Goal: Navigation & Orientation: Find specific page/section

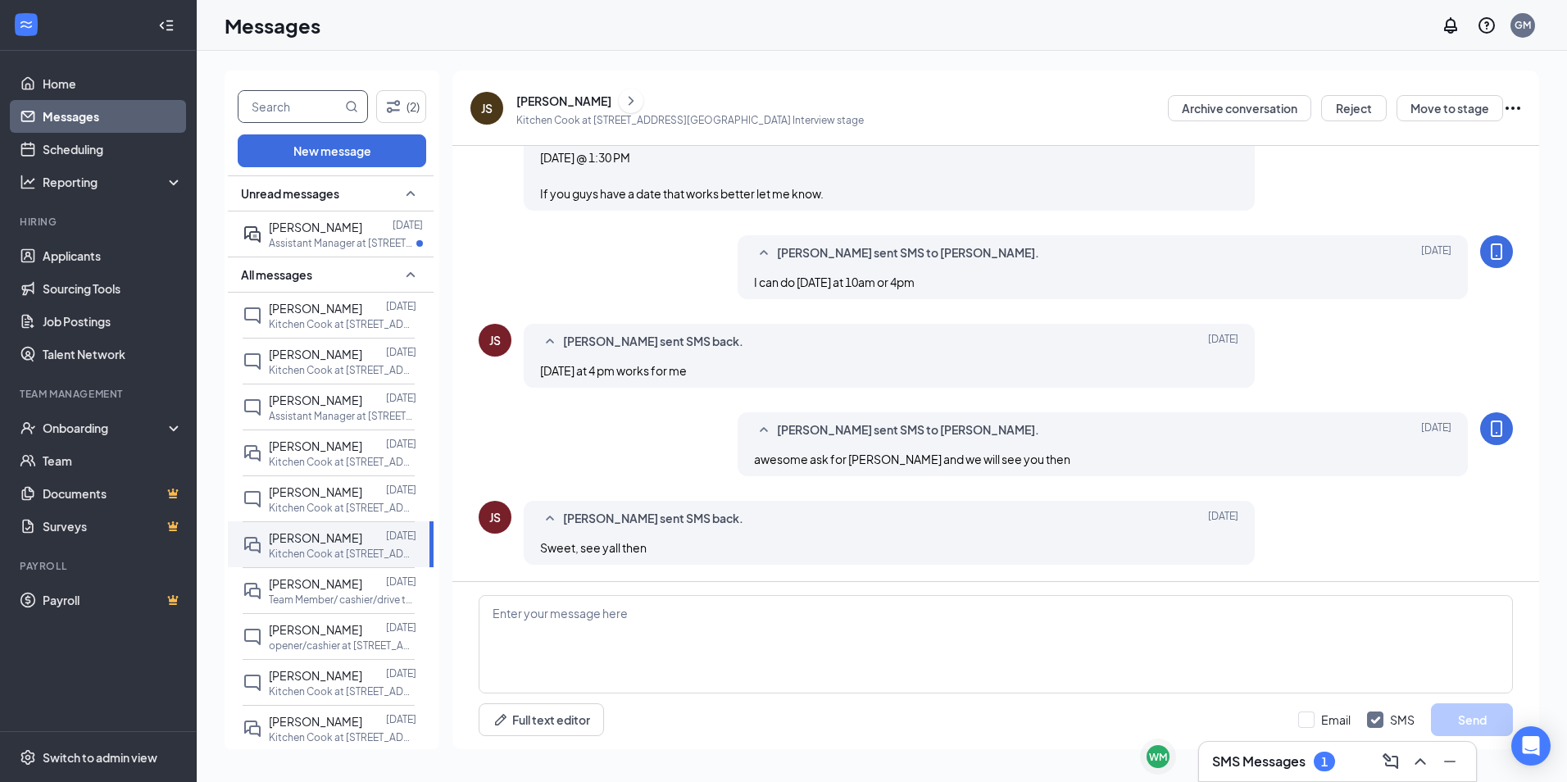
click at [313, 121] on input "text" at bounding box center [290, 106] width 103 height 31
type input "[PERSON_NAME]"
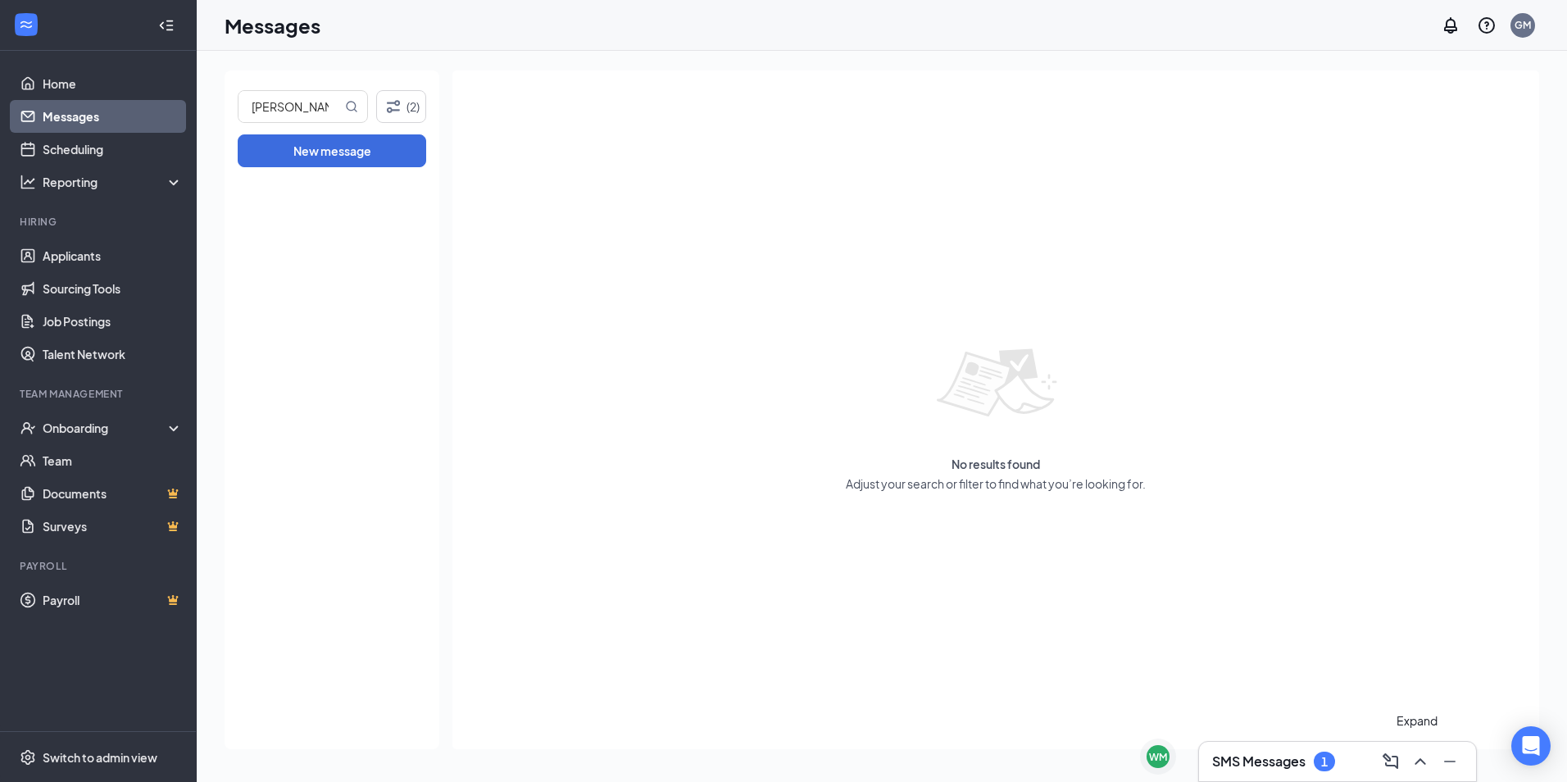
click at [1426, 765] on icon "ChevronUp" at bounding box center [1421, 762] width 20 height 20
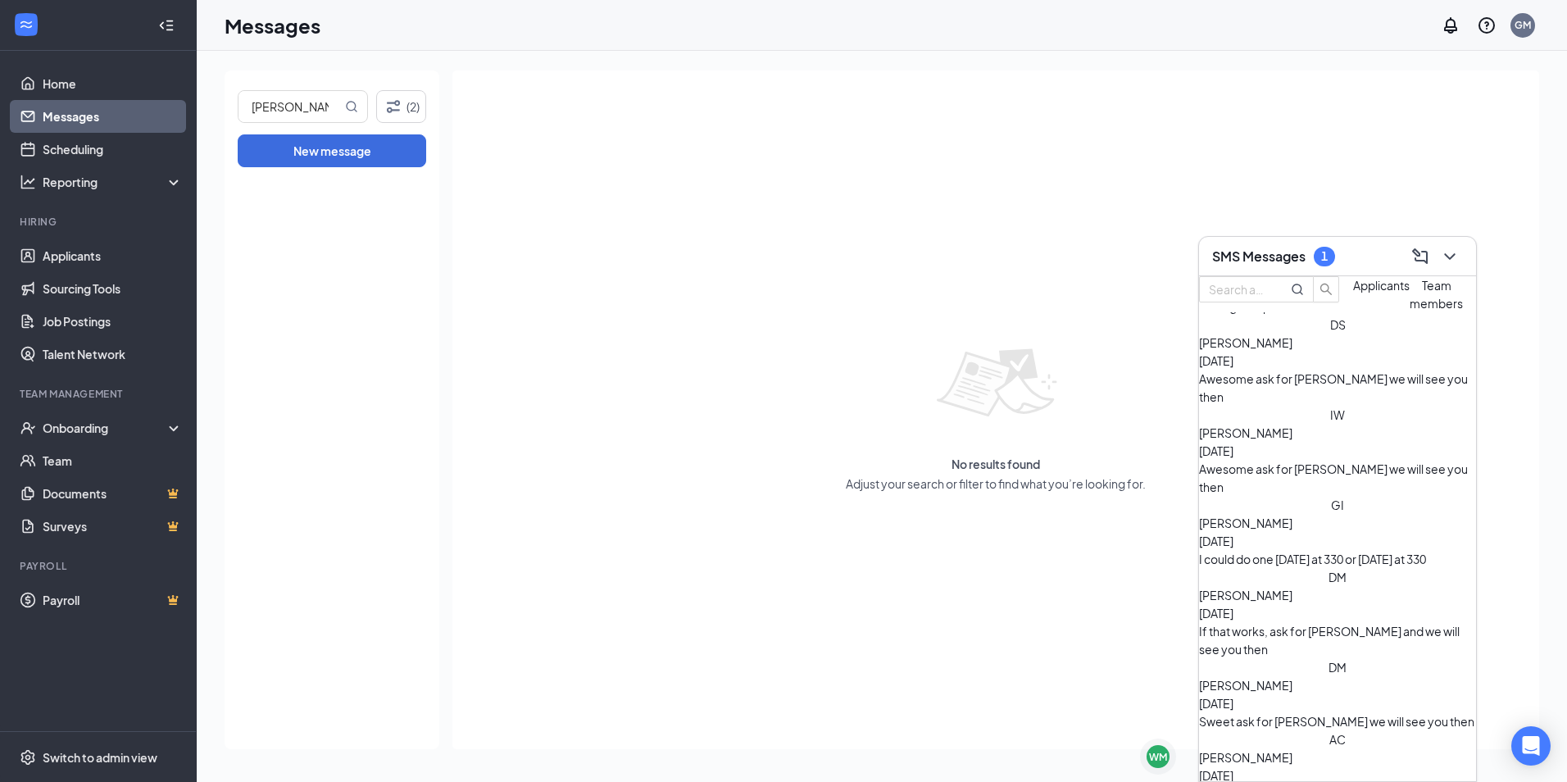
scroll to position [999, 0]
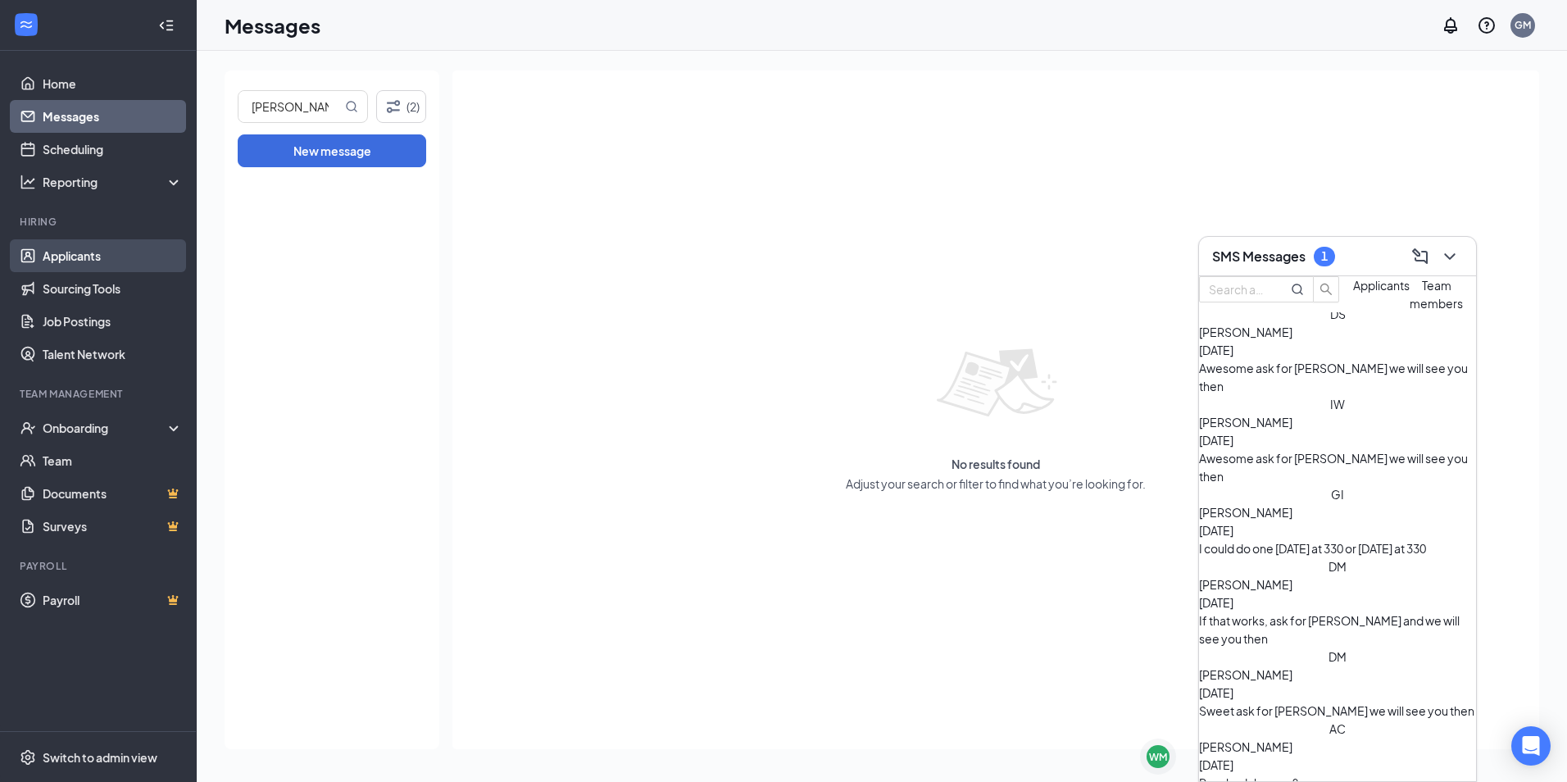
click at [91, 253] on link "Applicants" at bounding box center [113, 255] width 140 height 33
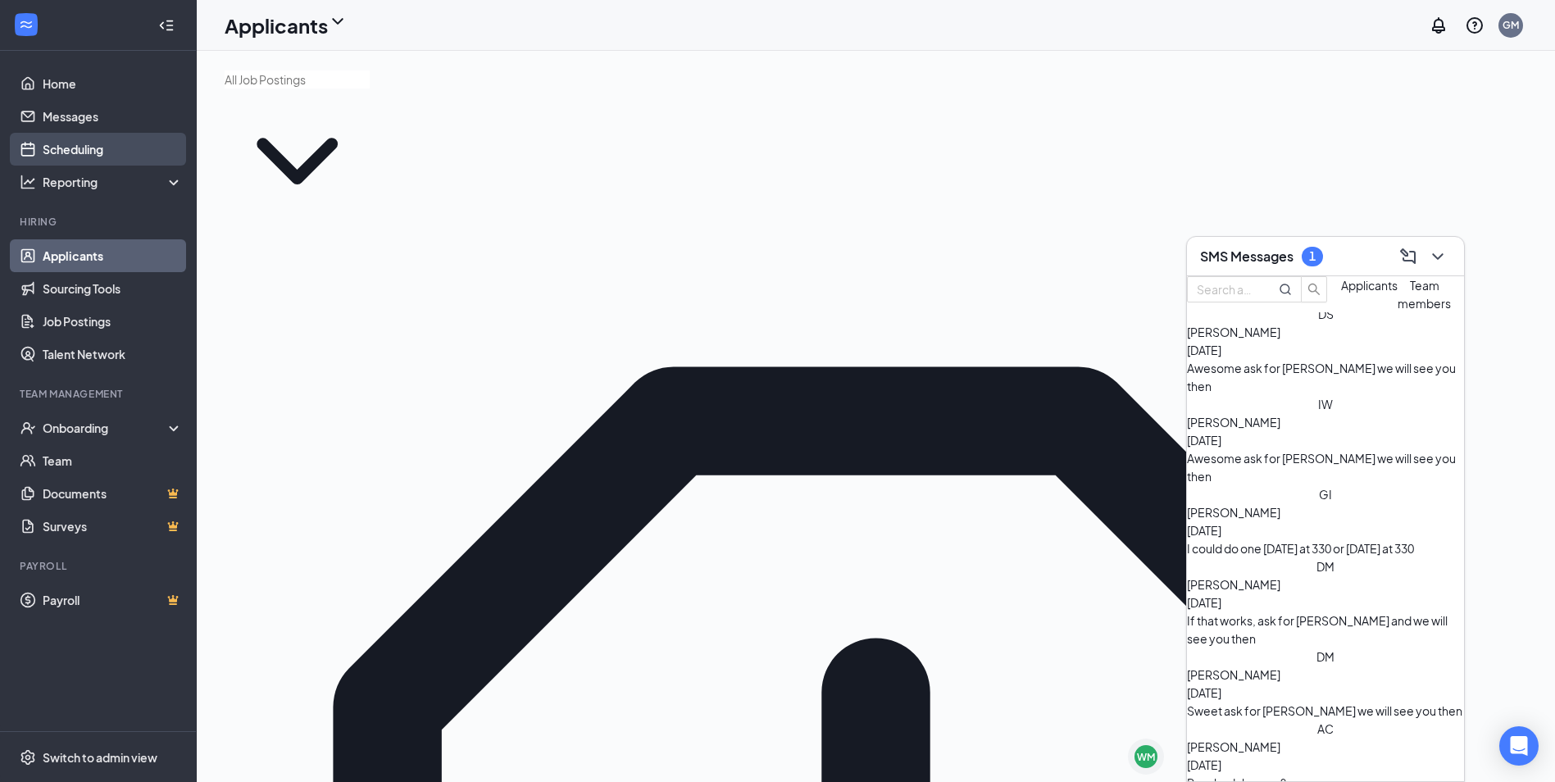
click at [92, 146] on link "Scheduling" at bounding box center [113, 149] width 140 height 33
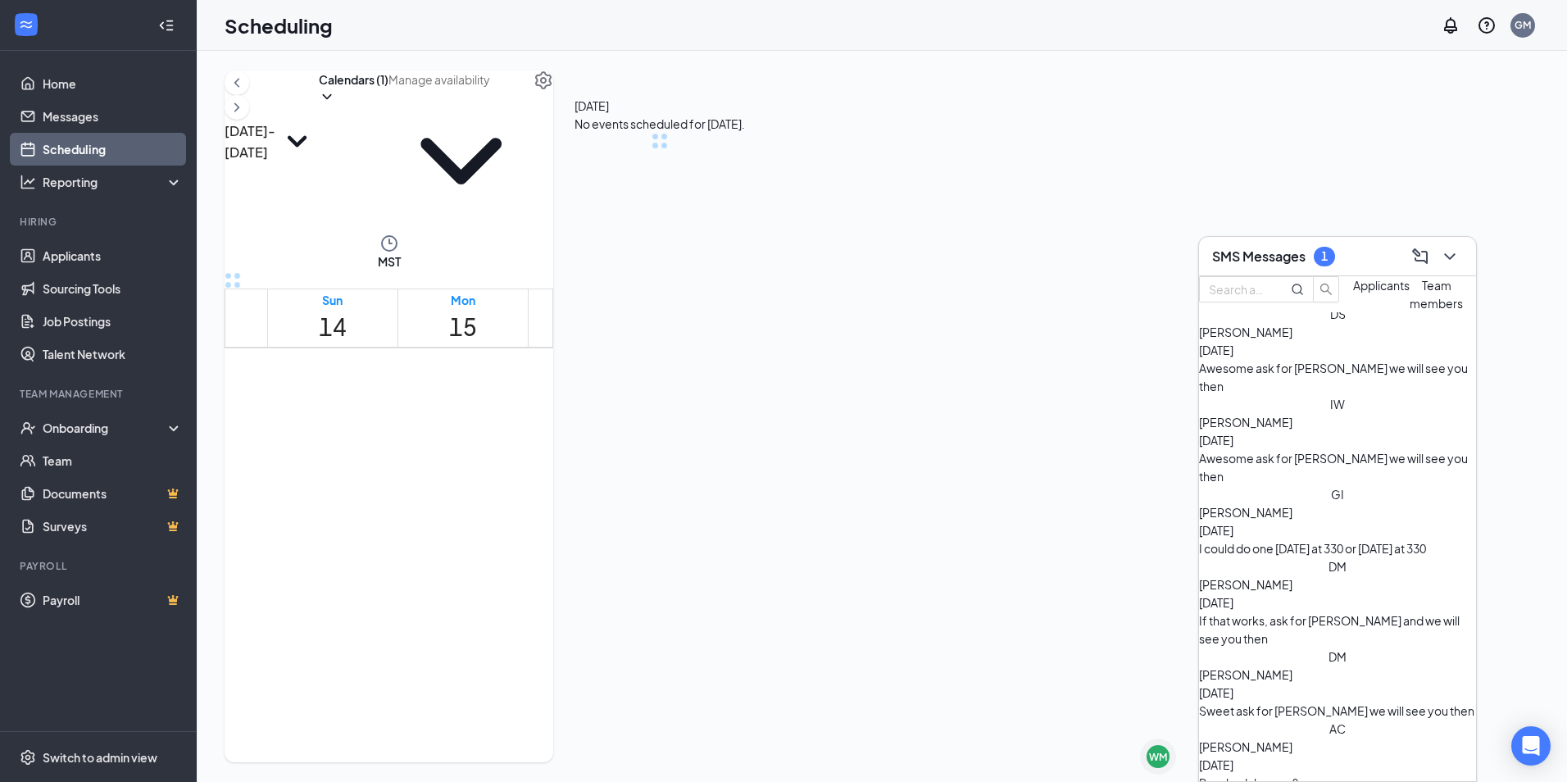
scroll to position [806, 0]
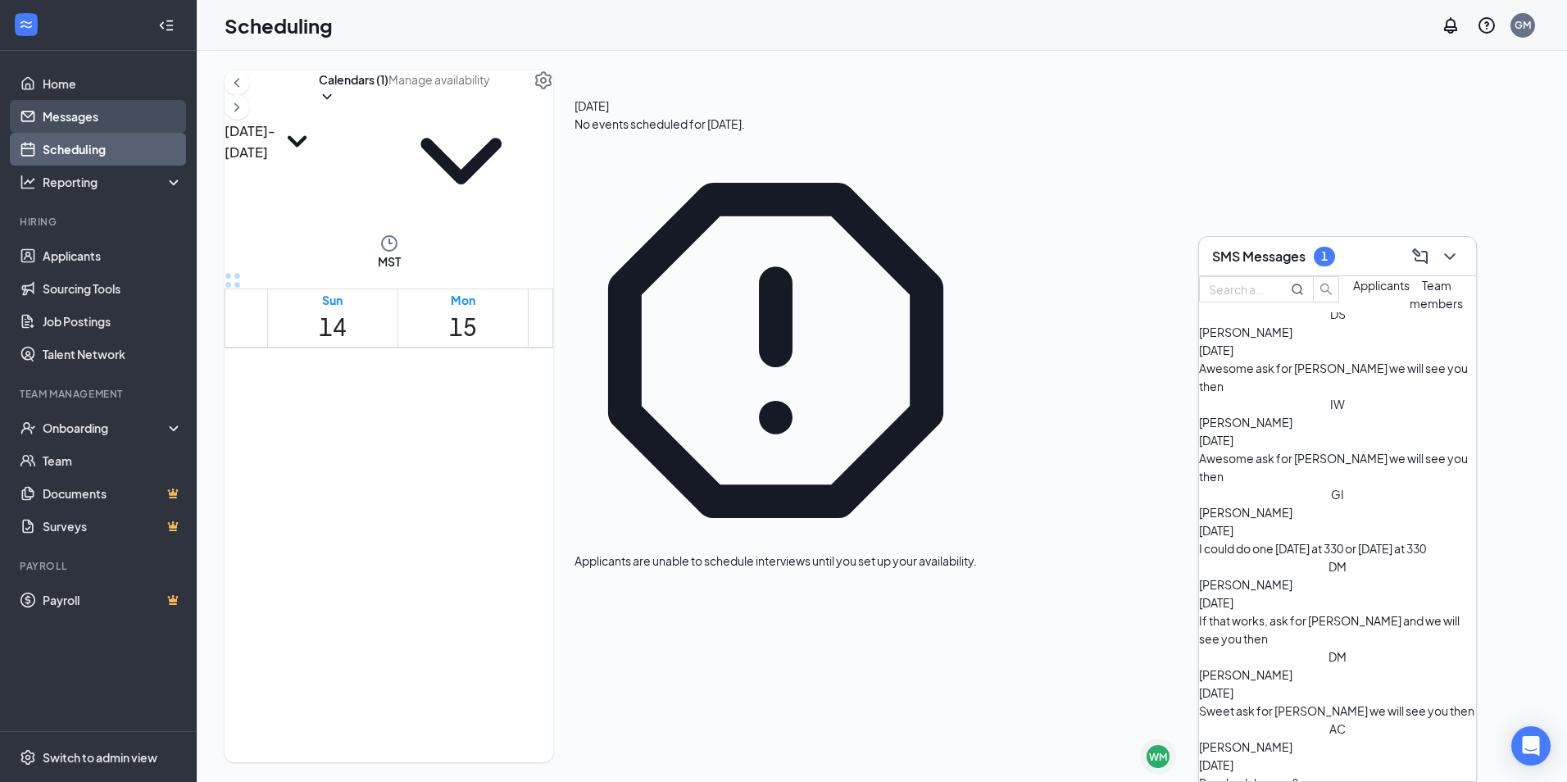
click at [94, 107] on link "Messages" at bounding box center [113, 116] width 140 height 33
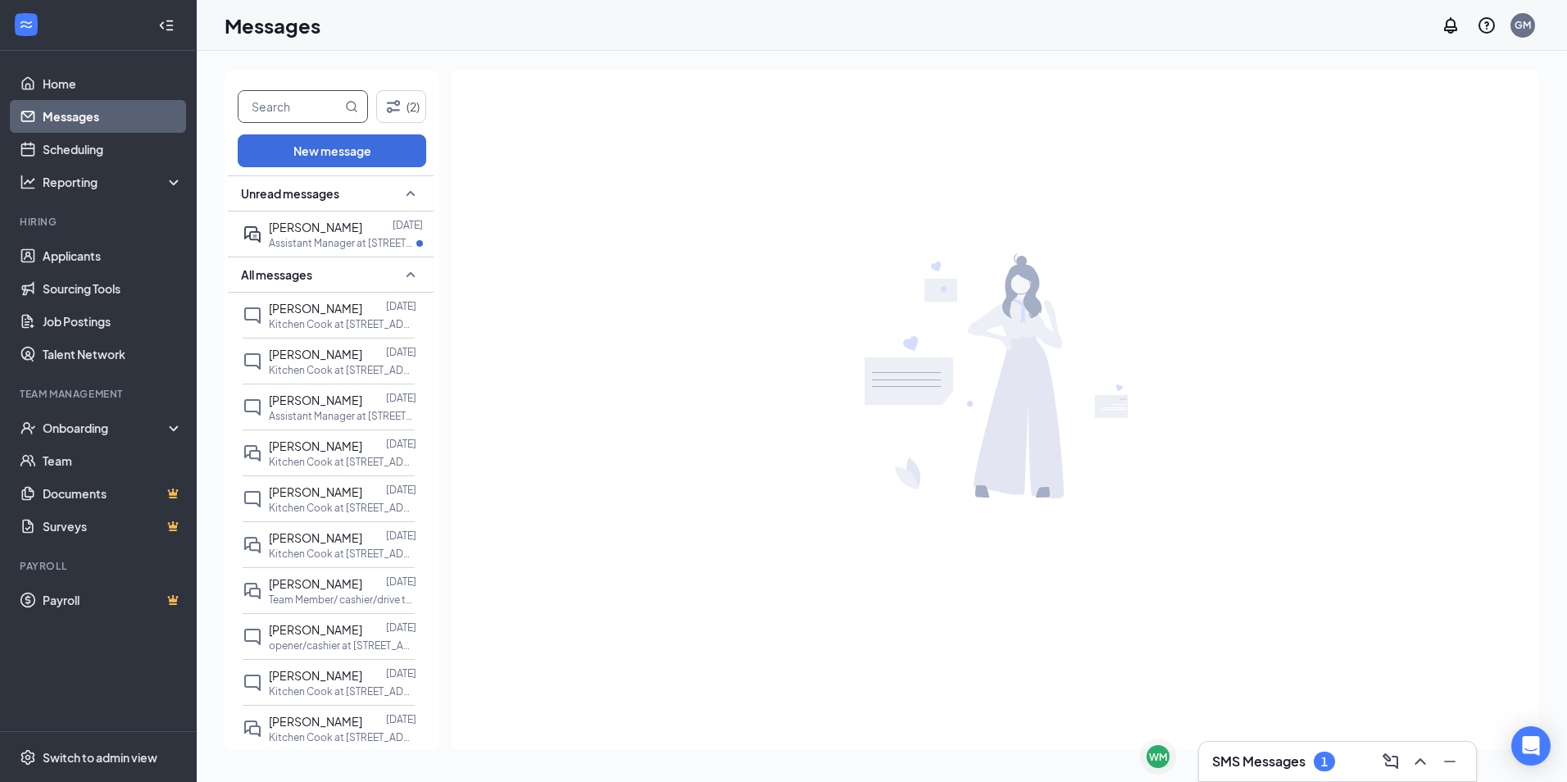
click at [325, 108] on input "text" at bounding box center [290, 106] width 103 height 31
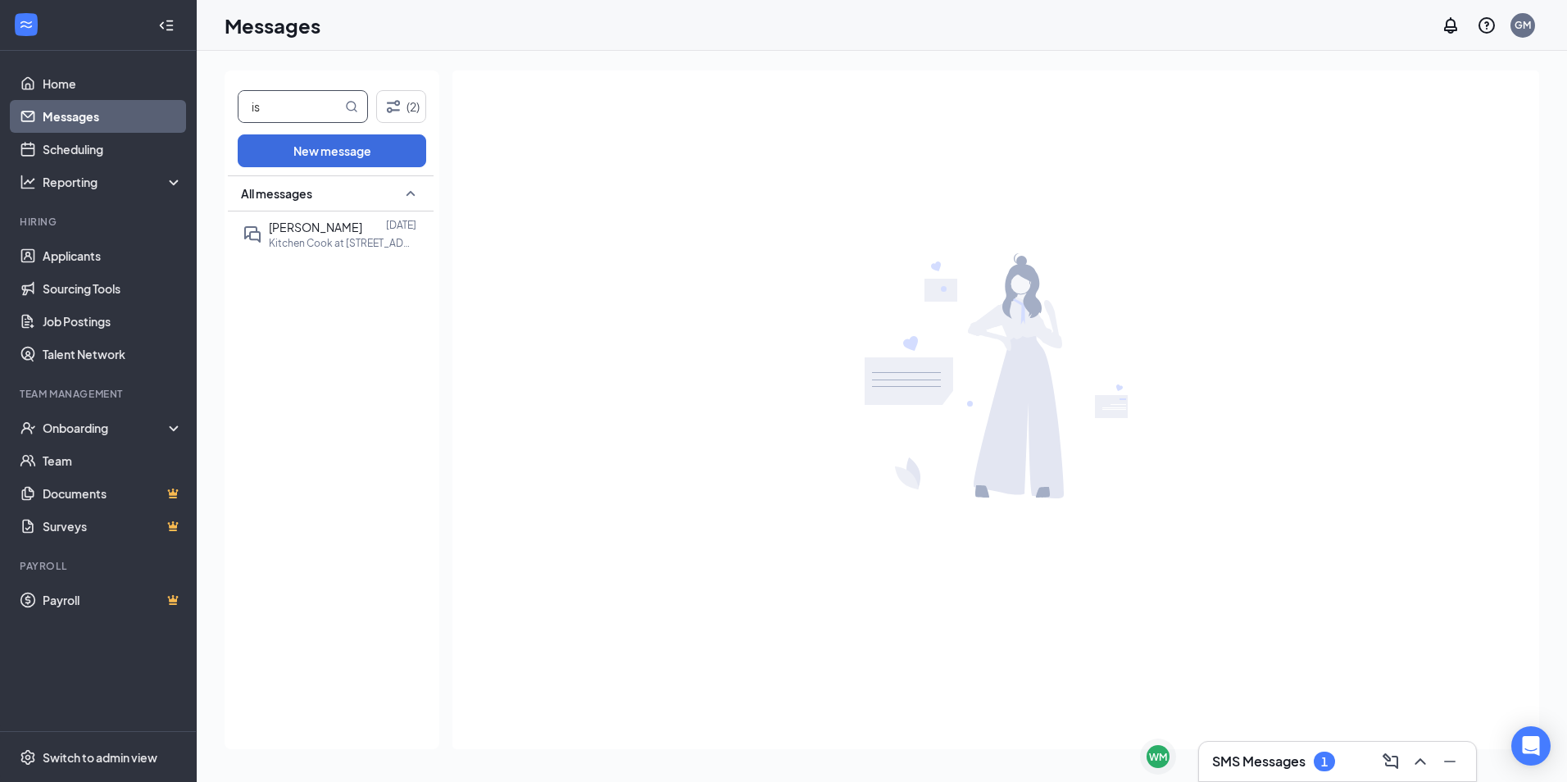
type input "i"
click at [221, 146] on div "(2) New message All messages [PERSON_NAME] [DATE] Kitchen Cook at [STREET_ADDRE…" at bounding box center [882, 416] width 1371 height 731
click at [243, 111] on input "text" at bounding box center [290, 106] width 103 height 31
type input "i"
type input "[PERSON_NAME]"
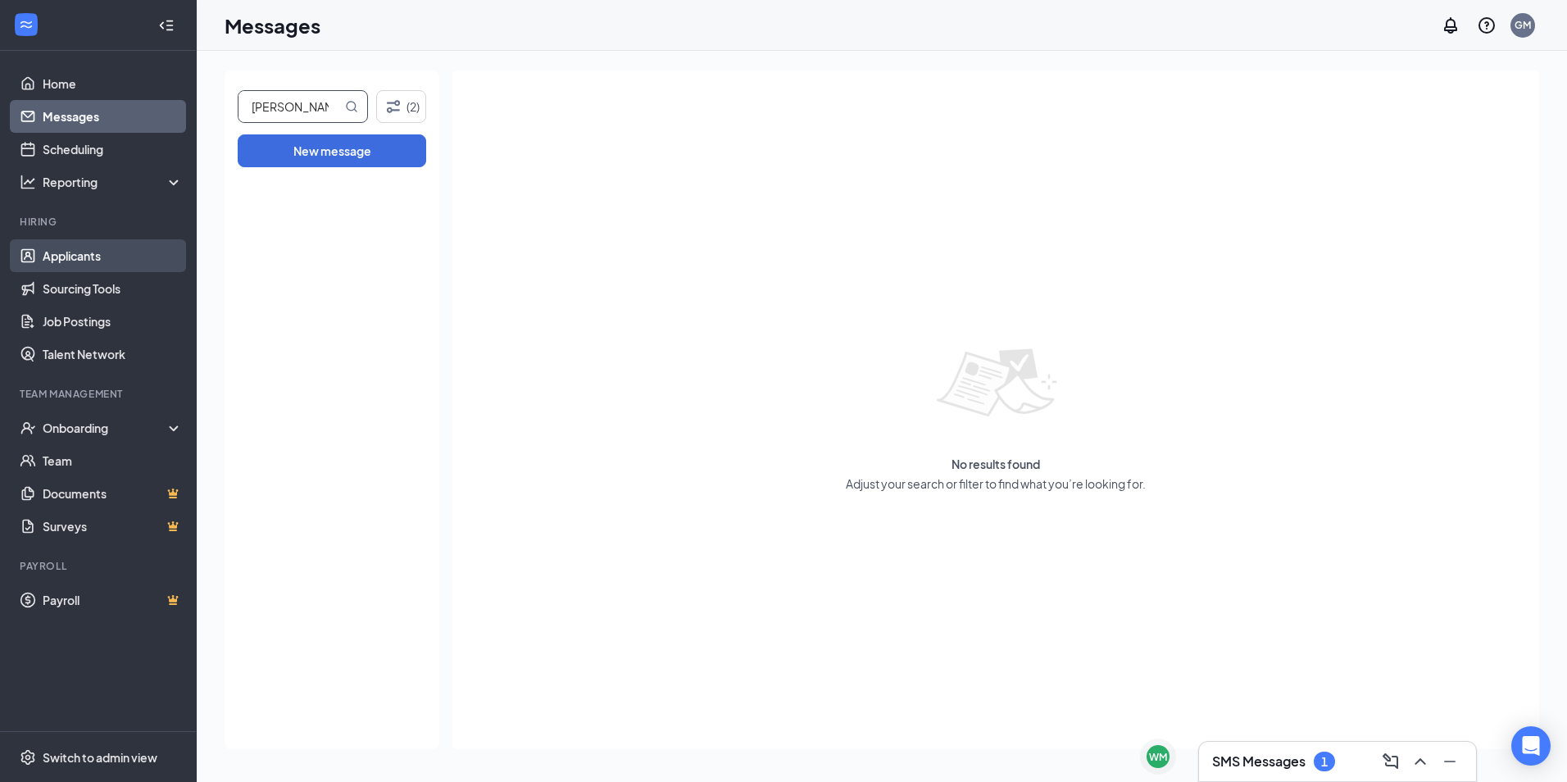
click at [106, 261] on link "Applicants" at bounding box center [113, 255] width 140 height 33
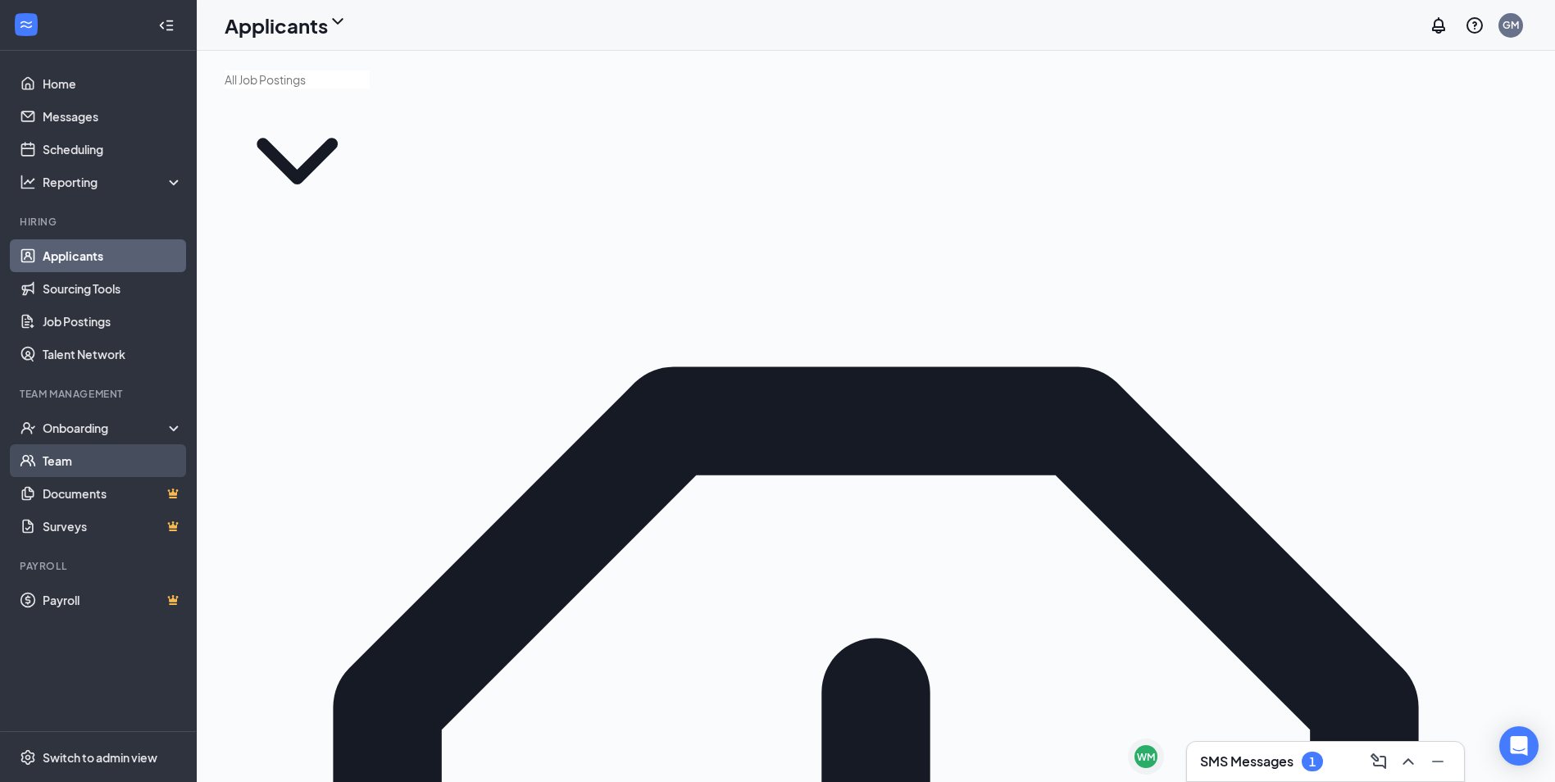
click at [83, 454] on link "Team" at bounding box center [113, 460] width 140 height 33
